Goal: Obtain resource: Download file/media

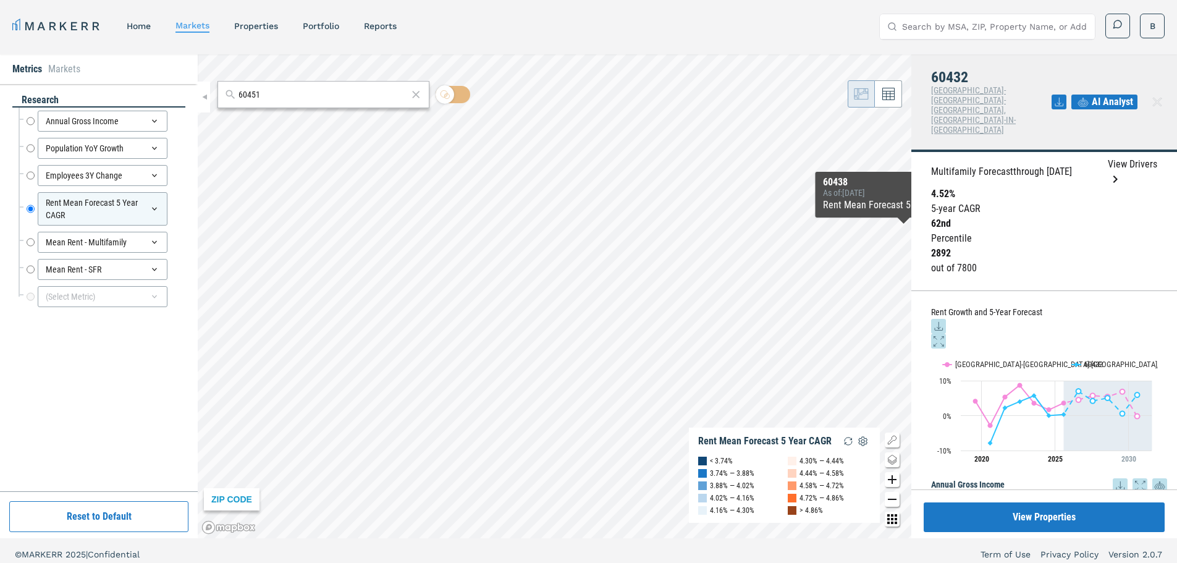
click at [946, 319] on icon at bounding box center [938, 326] width 15 height 15
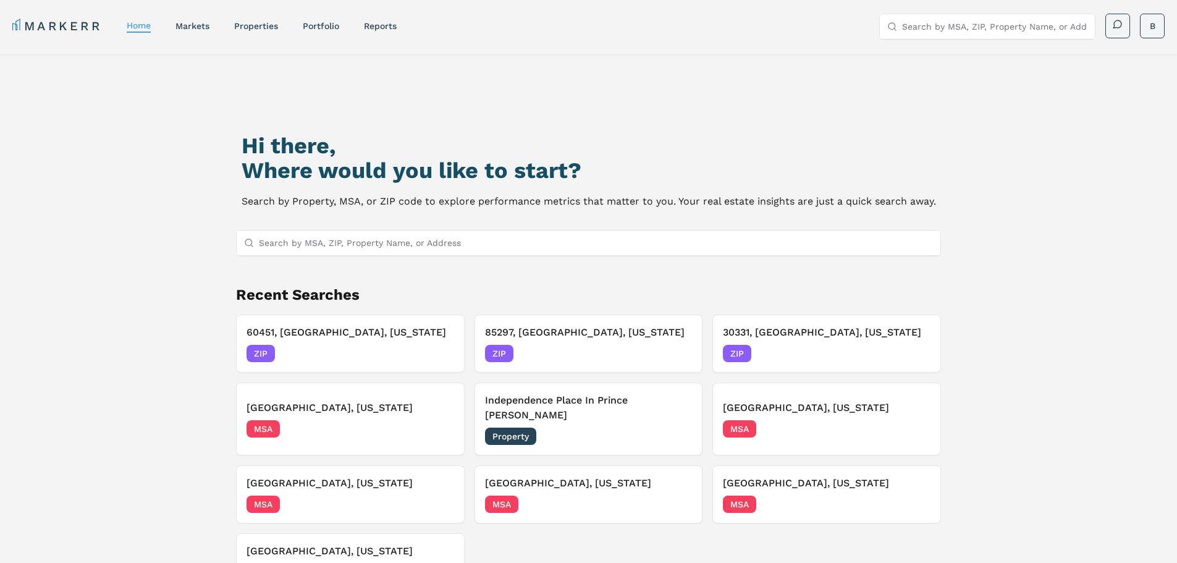
drag, startPoint x: 395, startPoint y: 243, endPoint x: 405, endPoint y: 253, distance: 14.0
click at [405, 253] on input "Search by MSA, ZIP, Property Name, or Address" at bounding box center [596, 242] width 675 height 25
click at [366, 246] on input "Search by MSA, ZIP, Property Name, or Address" at bounding box center [596, 242] width 675 height 25
click at [335, 345] on div "ZIP [DATE]" at bounding box center [351, 353] width 208 height 17
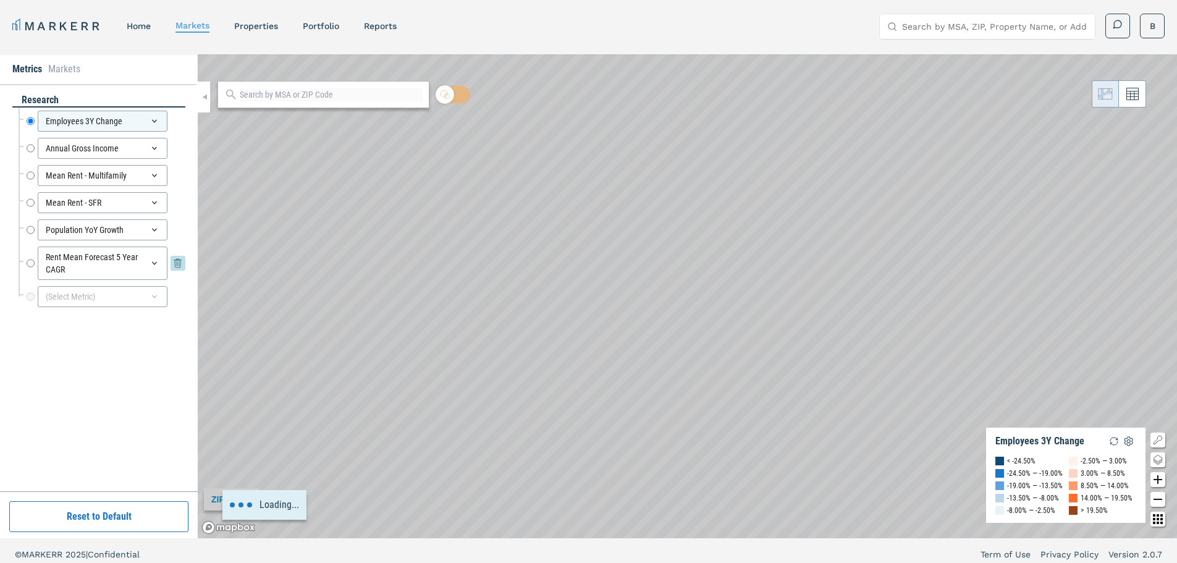
click at [150, 258] on div "Rent Mean Forecast 5 Year CAGR" at bounding box center [103, 263] width 130 height 33
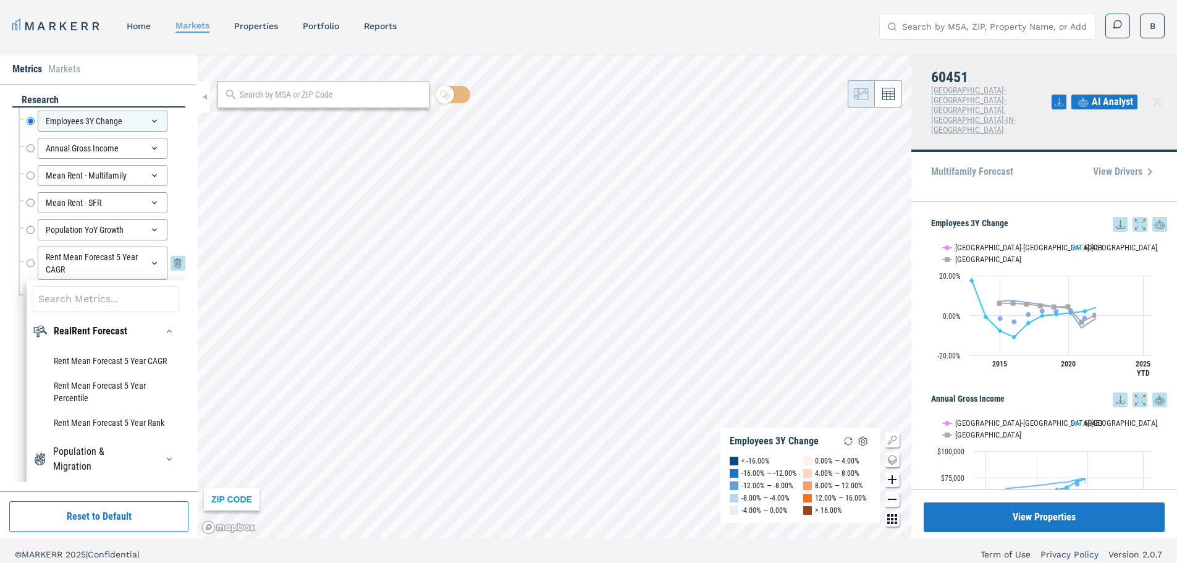
click at [33, 264] on input "Rent Mean Forecast 5 Year CAGR" at bounding box center [31, 263] width 8 height 33
radio input "false"
radio input "true"
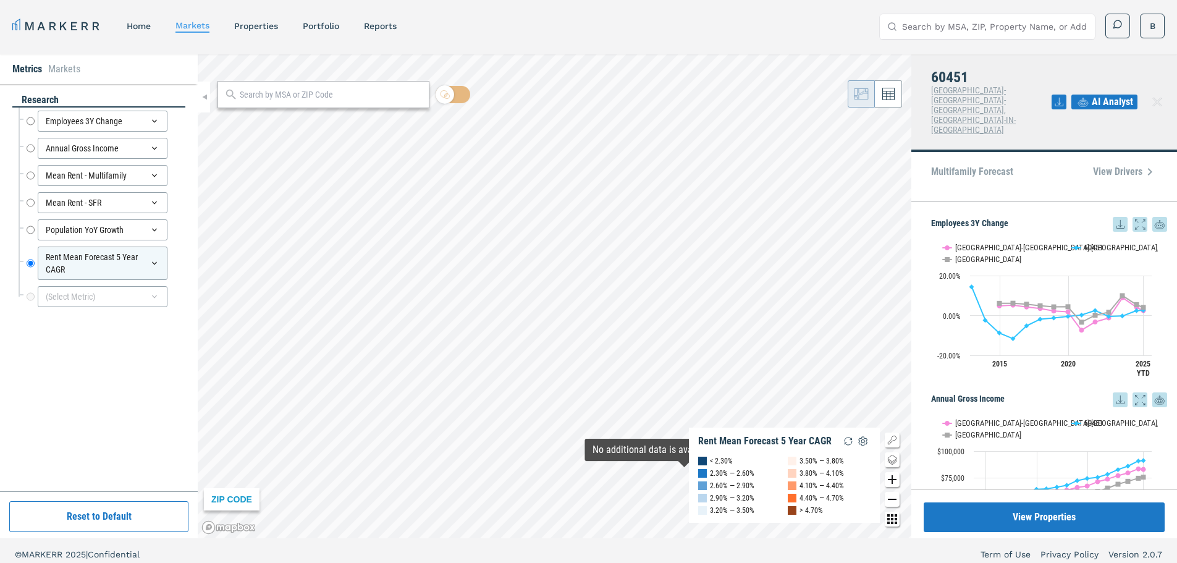
click at [890, 458] on icon "Change style map button" at bounding box center [892, 459] width 15 height 15
click at [845, 438] on img at bounding box center [844, 446] width 23 height 23
